Goal: Navigation & Orientation: Find specific page/section

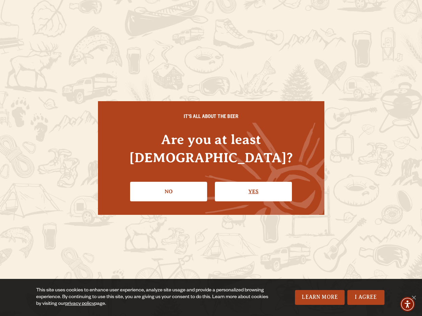
click at [246, 182] on link "Yes" at bounding box center [253, 192] width 77 height 20
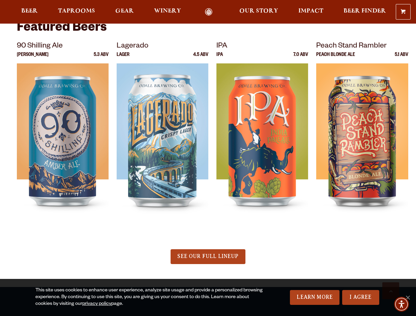
scroll to position [236, 0]
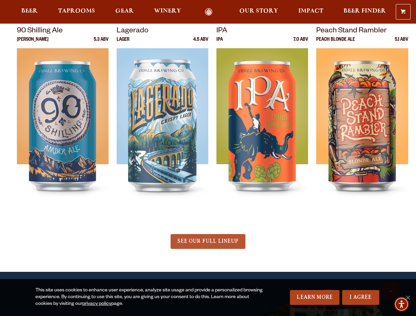
click at [224, 242] on span "SEE OUR FULL LINEUP" at bounding box center [208, 241] width 61 height 6
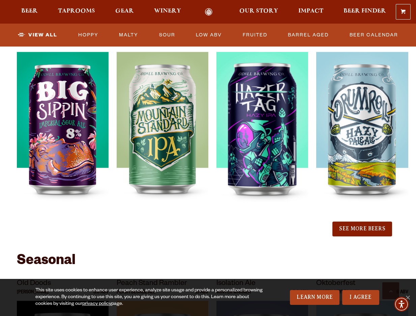
scroll to position [709, 0]
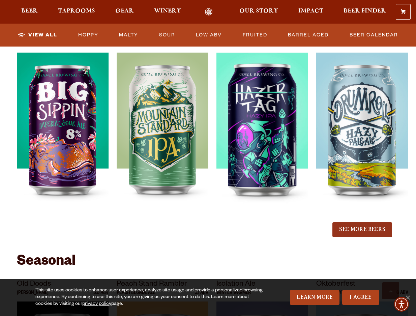
click at [372, 231] on button "See More Beers" at bounding box center [362, 229] width 59 height 15
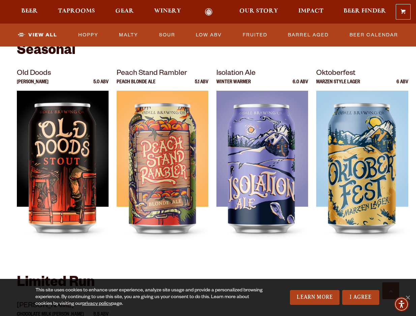
scroll to position [1114, 0]
